Goal: Complete application form: Complete application form

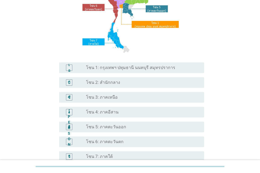
scroll to position [79, 0]
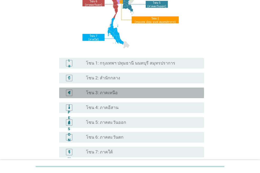
click at [159, 93] on div "ปุ่มวิทยุ[PERSON_NAME]เลือก โซน 3: ภาคเหนือ" at bounding box center [141, 92] width 110 height 5
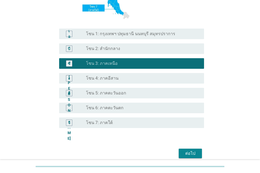
scroll to position [132, 0]
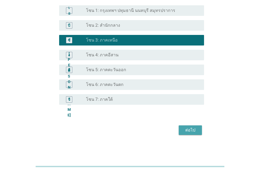
click at [191, 132] on font "ต่อไป" at bounding box center [191, 129] width 10 height 5
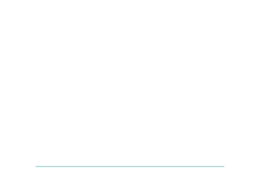
scroll to position [0, 0]
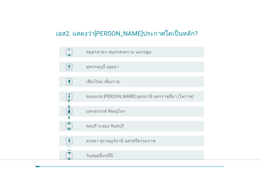
click at [164, 79] on div "ปุ่มวิทยุ[PERSON_NAME]เลือก เชียงใหม่ เชียงราย" at bounding box center [141, 81] width 110 height 5
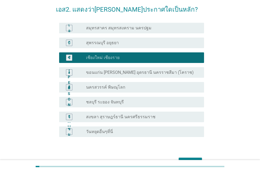
scroll to position [56, 0]
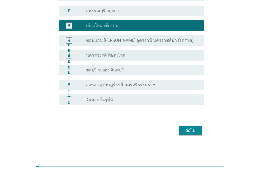
click at [197, 133] on div "ต่อไป" at bounding box center [190, 130] width 15 height 6
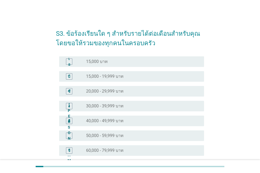
click at [171, 90] on div "ปุ่มวิทยุ[PERSON_NAME]เลือก 20,000 - 29,999 บาท" at bounding box center [141, 91] width 110 height 5
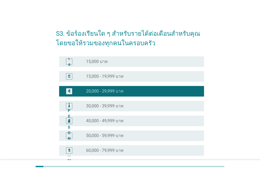
scroll to position [110, 0]
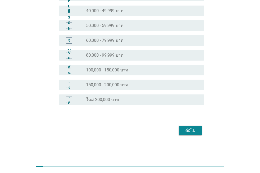
click at [192, 129] on font "ต่อไป" at bounding box center [191, 130] width 10 height 5
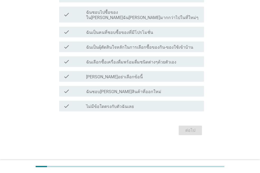
scroll to position [0, 0]
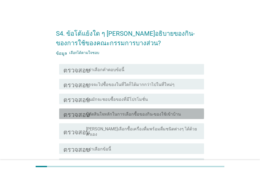
click at [195, 111] on div "โครงร่างกล่องกาเครื่องหมายว่าง ปู้ตัดสินใจหลักในการเลือกซื้อของกิน-ของใช้เข้าบ้…" at bounding box center [143, 113] width 114 height 6
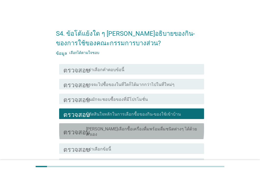
click at [198, 127] on div "โครงร่างกล่องกาเครื่องหมายว่าง [PERSON_NAME]เลือกซื้อเครื่องดื่มพร้อมดื่มชนิดต่…" at bounding box center [143, 131] width 114 height 12
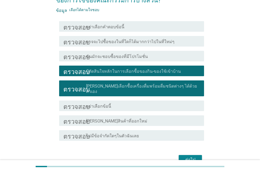
scroll to position [53, 0]
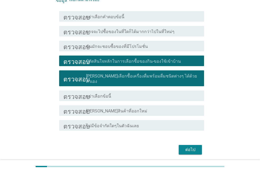
click at [158, 107] on div "โครงร่างกล่องกาเครื่องหมายว่าง [PERSON_NAME]สินค้าที่ออกใหม่" at bounding box center [143, 110] width 114 height 6
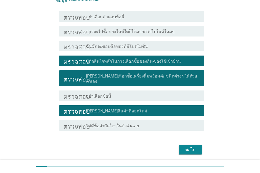
click at [166, 122] on div "โครงร่างกล่องกาเครื่องหมายว่าง ไม่มีข้อจำกัดใดๆในตัวฉันเลย" at bounding box center [143, 125] width 114 height 6
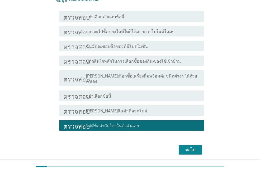
click at [139, 105] on div "ตรวจสอบ โครงร่างกล่องกาเครื่องหมายว่าง [PERSON_NAME]สินค้าที่ออกใหม่" at bounding box center [131, 110] width 145 height 11
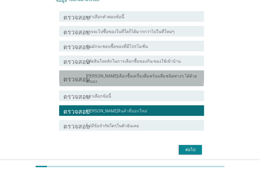
click at [145, 72] on div "ตรวจสอบ โครงร่างกล่องกาเครื่องหมายว่าง [PERSON_NAME]เลือกซื้อเครื่องดื่มพร้อมดื…" at bounding box center [131, 78] width 145 height 16
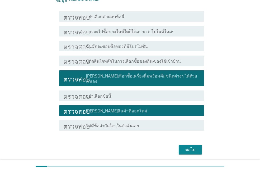
click at [147, 60] on font "ปู้ตัดสินใจหลักในการเลือกซื้อของกิน-ของใช้เข้าบ้าน" at bounding box center [133, 61] width 95 height 5
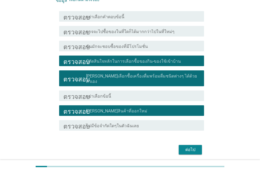
click at [186, 31] on div "โครงร่างกล่องกาเครื่องหมายว่าง อาจจะไปซื้อของในที่ใดก็ได้มากกว่าไปในที่ใหม่ๆ" at bounding box center [143, 31] width 114 height 6
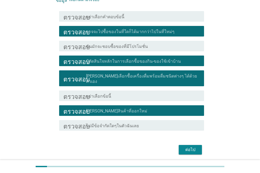
click at [192, 147] on font "ต่อไป" at bounding box center [191, 149] width 10 height 5
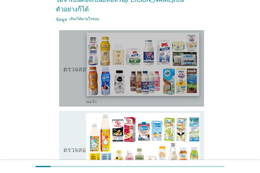
click at [132, 57] on img at bounding box center [143, 64] width 113 height 63
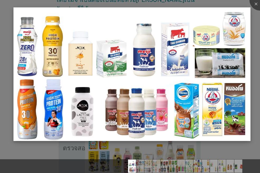
click at [133, 57] on img at bounding box center [131, 73] width 237 height 133
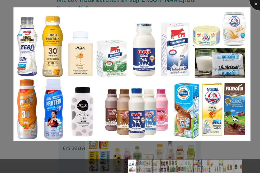
click at [257, 6] on div at bounding box center [260, -1] width 21 height 21
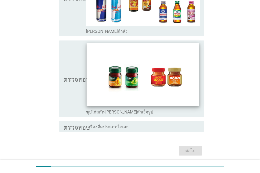
scroll to position [1102, 0]
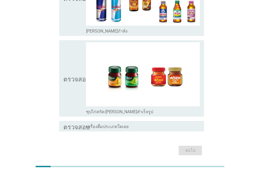
click at [58, 78] on div "ตรวจสอบ โครงร่างกล่องกาเครื่องหมายว่าง ซุปไก่สกัด-[PERSON_NAME]สำเร็จรูป" at bounding box center [130, 78] width 148 height 81
click at [60, 73] on div "ตรวจสอบ โครงร่างกล่องกาเครื่องหมายว่าง ซุปไก่สกัด-[PERSON_NAME]สำเร็จรูป" at bounding box center [131, 78] width 145 height 76
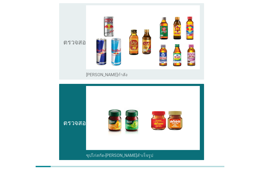
scroll to position [1049, 0]
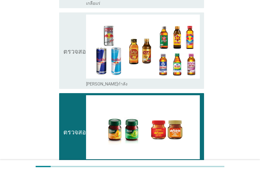
click at [64, 64] on icon "ตรวจสอบ" at bounding box center [76, 51] width 26 height 72
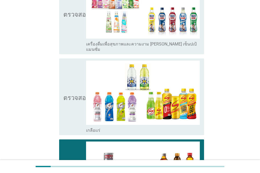
scroll to position [917, 0]
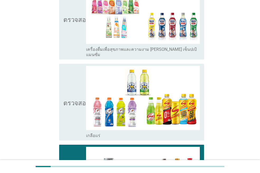
click at [77, 110] on icon "ตรวจสอบ" at bounding box center [76, 102] width 26 height 72
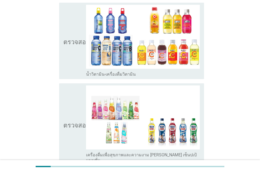
scroll to position [811, 0]
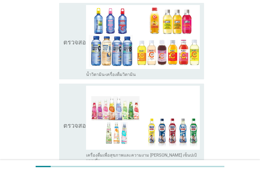
click at [81, 141] on icon "ตรวจสอบ" at bounding box center [76, 124] width 26 height 77
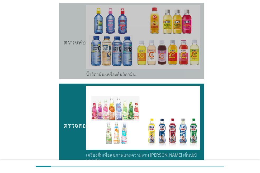
drag, startPoint x: 74, startPoint y: 58, endPoint x: 75, endPoint y: 61, distance: 3.5
click at [75, 58] on icon "ตรวจสอบ" at bounding box center [76, 41] width 26 height 72
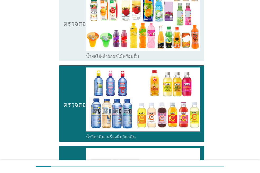
scroll to position [679, 0]
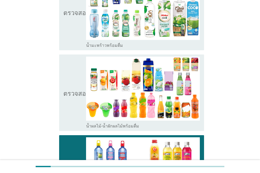
click at [75, 111] on icon "ตรวจสอบ" at bounding box center [76, 93] width 26 height 72
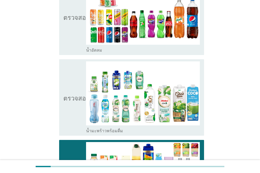
scroll to position [573, 0]
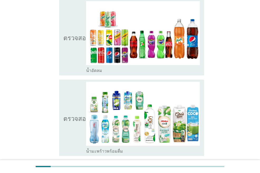
drag, startPoint x: 77, startPoint y: 135, endPoint x: 75, endPoint y: 121, distance: 14.4
click at [77, 135] on icon "ตรวจสอบ" at bounding box center [76, 118] width 26 height 72
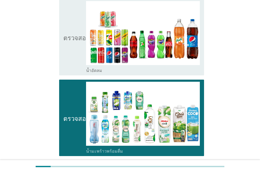
click at [75, 57] on icon "ตรวจสอบ" at bounding box center [76, 37] width 26 height 72
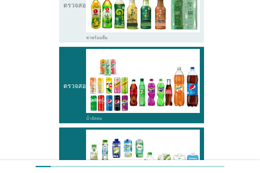
scroll to position [520, 0]
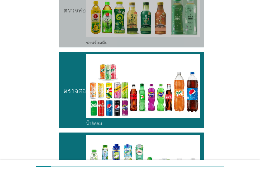
click at [75, 29] on icon "ตรวจสอบ" at bounding box center [76, 9] width 26 height 72
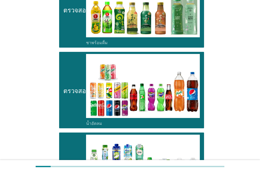
scroll to position [415, 0]
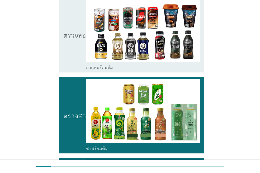
click at [72, 54] on icon "ตรวจสอบ" at bounding box center [76, 34] width 26 height 72
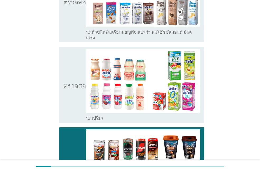
scroll to position [283, 0]
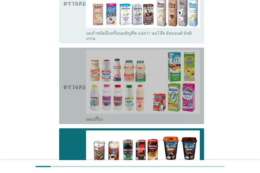
click at [77, 101] on icon "ตรวจสอบ" at bounding box center [76, 86] width 26 height 72
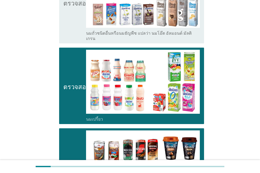
click at [71, 19] on icon "ตรวจสอบ" at bounding box center [76, 2] width 26 height 77
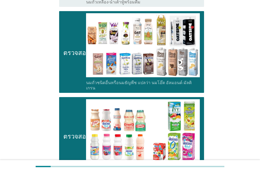
scroll to position [177, 0]
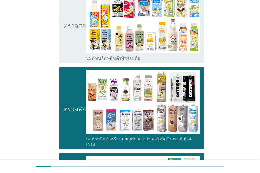
click at [72, 45] on icon "ตรวจสอบ" at bounding box center [76, 25] width 26 height 72
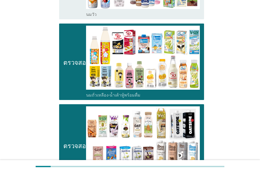
scroll to position [45, 0]
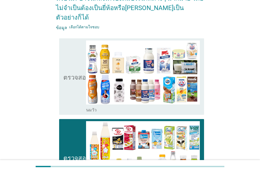
click at [76, 95] on icon "ตรวจสอบ" at bounding box center [76, 76] width 26 height 72
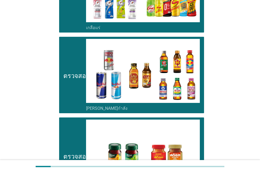
scroll to position [1102, 0]
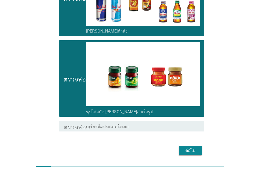
click at [191, 148] on font "ต่อไป" at bounding box center [191, 150] width 10 height 5
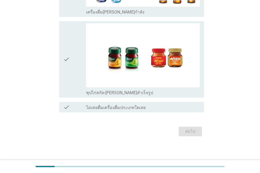
scroll to position [0, 0]
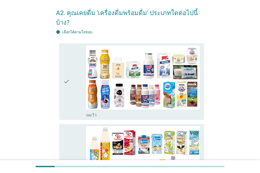
scroll to position [26, 0]
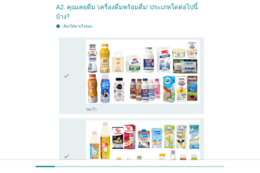
click at [76, 96] on div "check" at bounding box center [74, 76] width 23 height 72
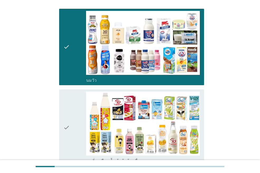
scroll to position [106, 0]
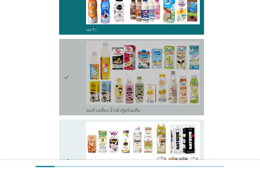
click at [65, 100] on icon "check" at bounding box center [66, 77] width 6 height 72
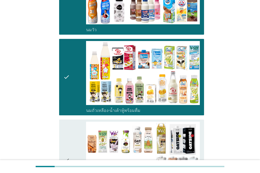
scroll to position [185, 0]
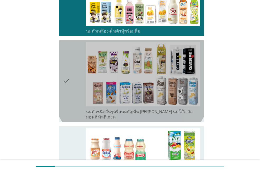
click at [71, 96] on div "check" at bounding box center [74, 80] width 23 height 77
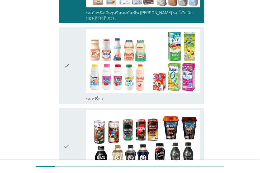
scroll to position [291, 0]
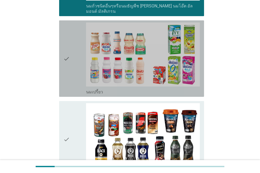
click at [75, 79] on div "check" at bounding box center [74, 58] width 23 height 72
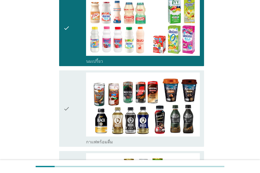
scroll to position [396, 0]
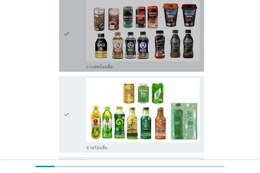
click at [72, 48] on div "check" at bounding box center [74, 33] width 23 height 72
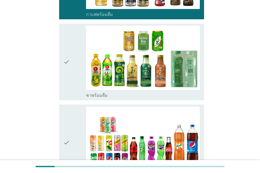
scroll to position [449, 0]
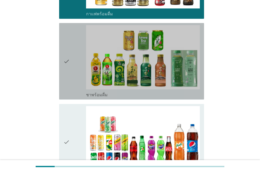
click at [71, 81] on div "check" at bounding box center [74, 61] width 23 height 72
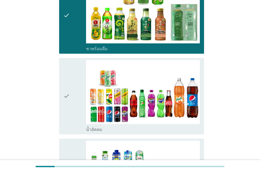
scroll to position [502, 0]
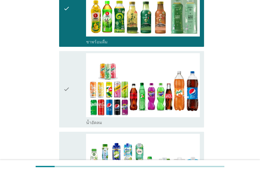
click at [72, 114] on div "check check_box_outline_blank น้ำอัดลม" at bounding box center [130, 89] width 148 height 81
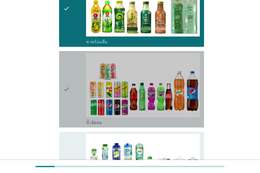
click at [68, 108] on icon "check" at bounding box center [66, 89] width 6 height 72
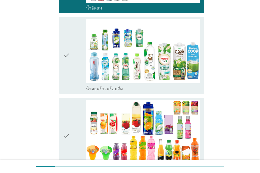
scroll to position [608, 0]
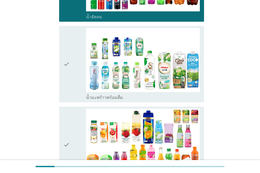
click at [68, 80] on icon "check" at bounding box center [66, 64] width 6 height 72
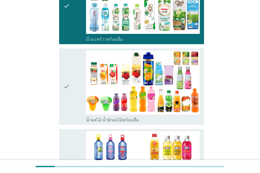
scroll to position [687, 0]
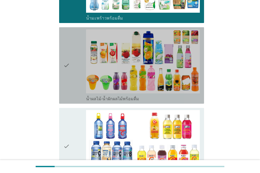
click at [67, 84] on icon "check" at bounding box center [66, 65] width 6 height 72
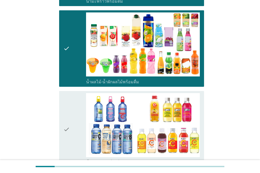
scroll to position [793, 0]
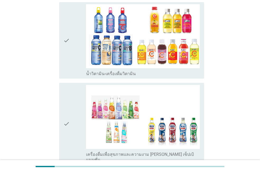
click at [71, 58] on div "check" at bounding box center [74, 40] width 23 height 72
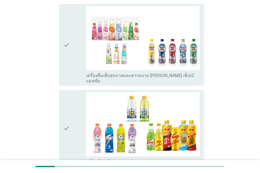
scroll to position [872, 0]
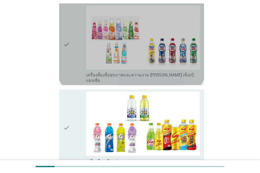
click at [71, 58] on div "check" at bounding box center [74, 44] width 23 height 77
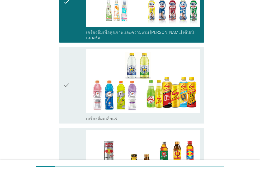
scroll to position [925, 0]
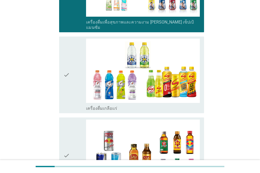
click at [72, 83] on div "check" at bounding box center [74, 75] width 23 height 72
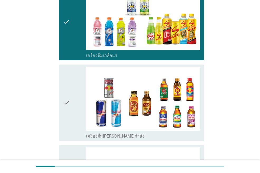
scroll to position [1004, 0]
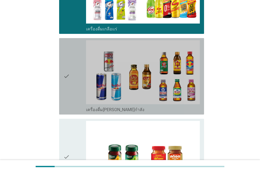
click at [68, 91] on icon "check" at bounding box center [66, 76] width 6 height 72
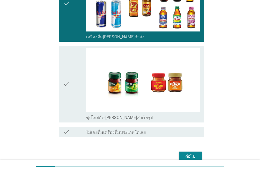
scroll to position [1083, 0]
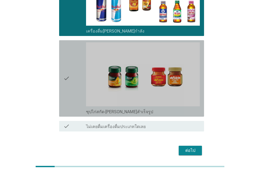
click at [66, 88] on icon "check" at bounding box center [66, 78] width 6 height 72
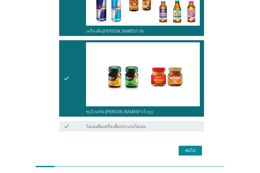
click at [193, 147] on div "ต่อไป" at bounding box center [190, 150] width 15 height 6
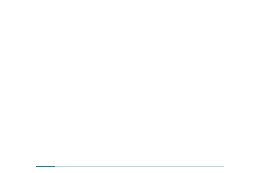
scroll to position [0, 0]
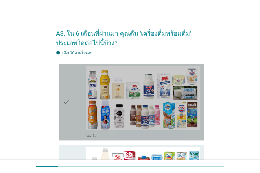
click at [68, 133] on icon "check" at bounding box center [66, 102] width 6 height 72
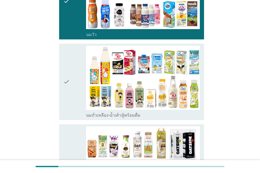
scroll to position [106, 0]
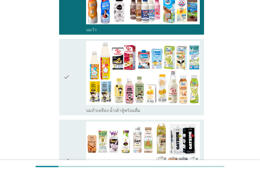
click at [73, 109] on div "check" at bounding box center [74, 77] width 23 height 72
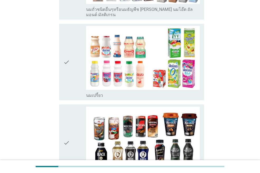
scroll to position [317, 0]
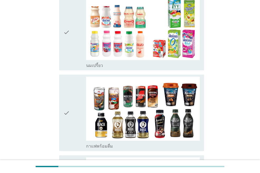
click at [72, 60] on div "check" at bounding box center [74, 32] width 23 height 72
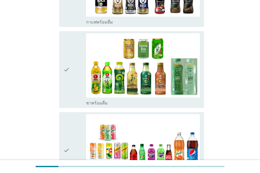
scroll to position [449, 0]
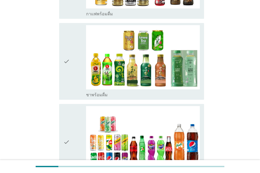
click at [73, 90] on div "check" at bounding box center [74, 61] width 23 height 72
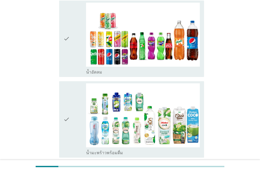
scroll to position [555, 0]
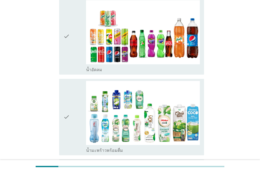
click at [71, 66] on div "check" at bounding box center [74, 36] width 23 height 72
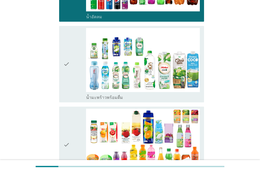
scroll to position [634, 0]
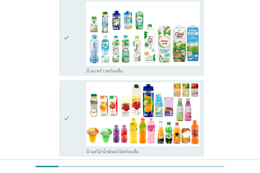
click at [66, 149] on icon "check" at bounding box center [66, 118] width 6 height 72
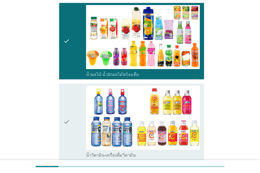
scroll to position [714, 0]
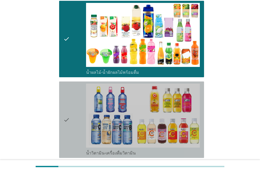
click at [66, 148] on icon "check" at bounding box center [66, 120] width 6 height 72
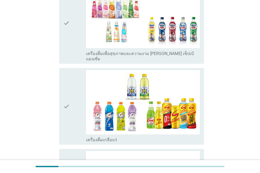
scroll to position [899, 0]
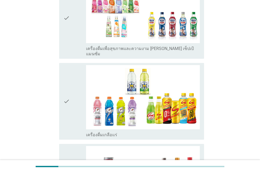
click at [72, 118] on div "check" at bounding box center [74, 101] width 23 height 72
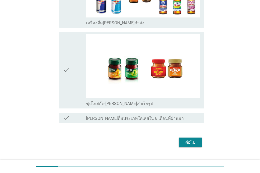
scroll to position [1092, 0]
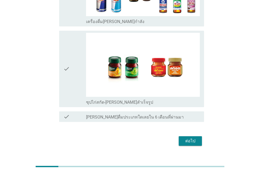
click at [186, 138] on div "ต่อไป" at bounding box center [190, 141] width 15 height 6
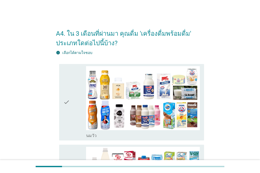
click at [73, 134] on div "check" at bounding box center [74, 102] width 23 height 72
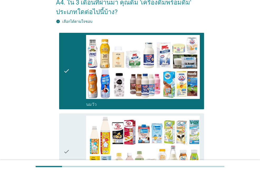
scroll to position [79, 0]
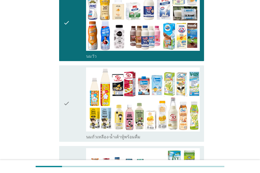
click at [79, 126] on div "check" at bounding box center [74, 103] width 23 height 72
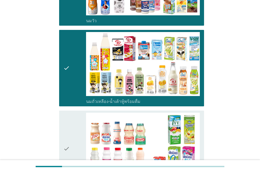
scroll to position [211, 0]
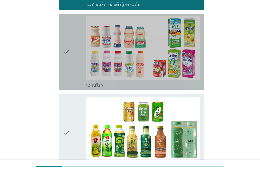
click at [66, 75] on icon "check" at bounding box center [66, 52] width 6 height 72
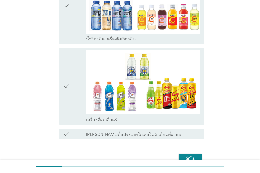
scroll to position [608, 0]
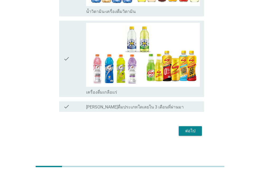
click at [81, 88] on div "check" at bounding box center [74, 59] width 23 height 72
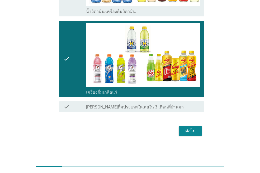
click at [189, 133] on div "ต่อไป" at bounding box center [190, 131] width 15 height 6
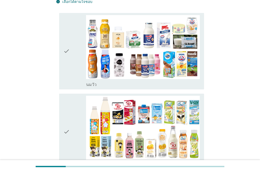
scroll to position [53, 0]
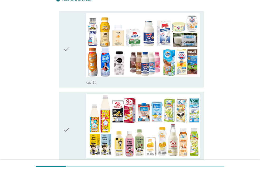
click at [81, 145] on div "check" at bounding box center [74, 130] width 23 height 72
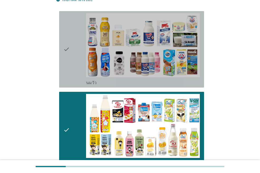
click at [75, 76] on div "check" at bounding box center [74, 49] width 23 height 72
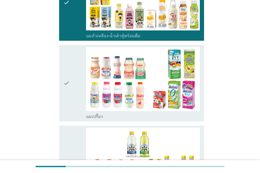
scroll to position [211, 0]
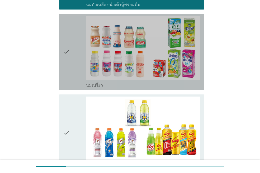
click at [76, 77] on div "check" at bounding box center [74, 52] width 23 height 72
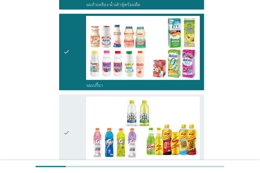
scroll to position [286, 0]
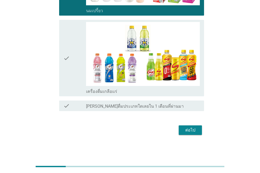
click at [75, 94] on div "check" at bounding box center [74, 58] width 23 height 72
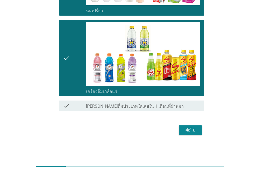
click at [188, 132] on div "ต่อไป" at bounding box center [190, 130] width 15 height 6
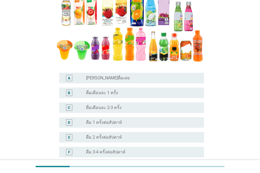
scroll to position [132, 0]
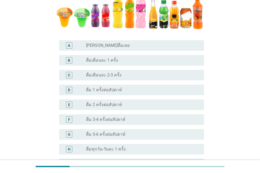
click at [127, 47] on div "radio_button_unchecked [PERSON_NAME]ดื่มเลย" at bounding box center [141, 45] width 110 height 5
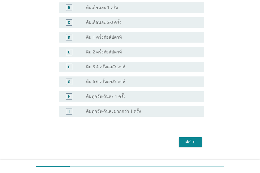
scroll to position [196, 0]
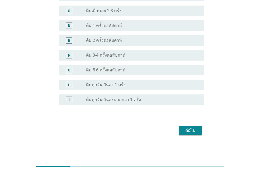
click at [193, 131] on div "ต่อไป" at bounding box center [190, 130] width 15 height 6
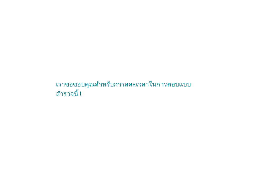
scroll to position [0, 0]
